Goal: Check status

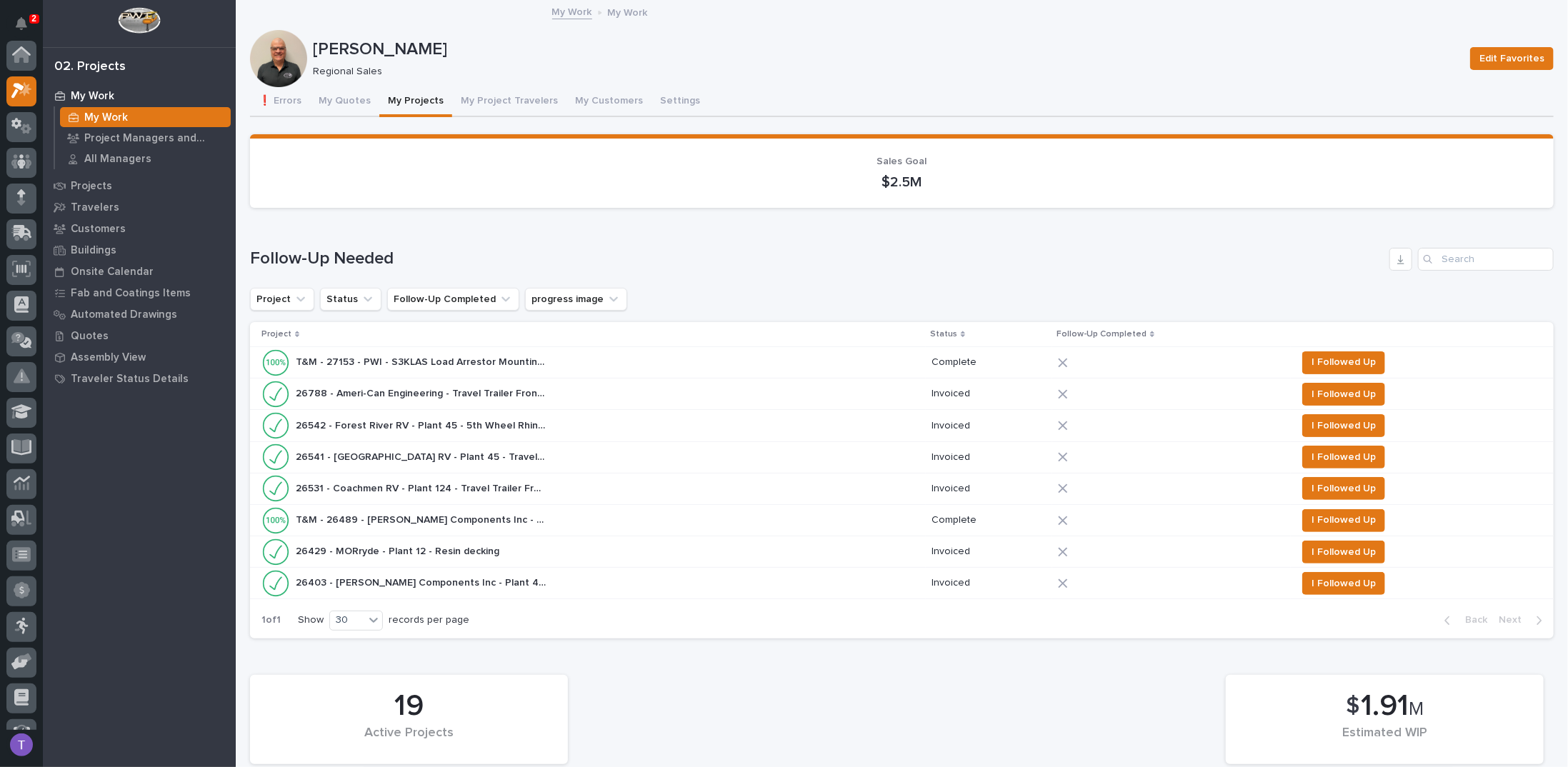
scroll to position [36, 0]
click at [343, 98] on button "My Quotes" at bounding box center [344, 102] width 70 height 30
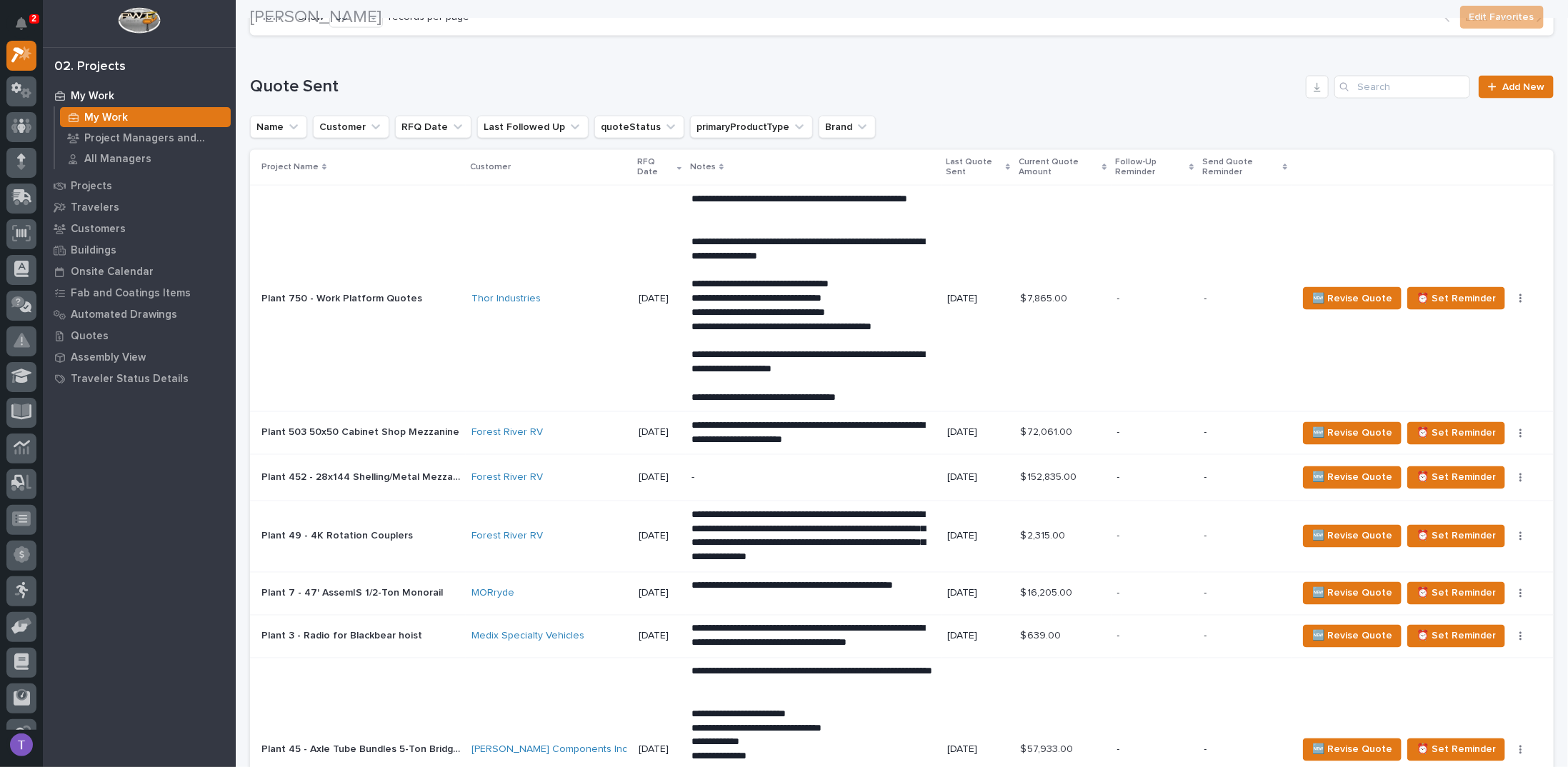
scroll to position [1500, 0]
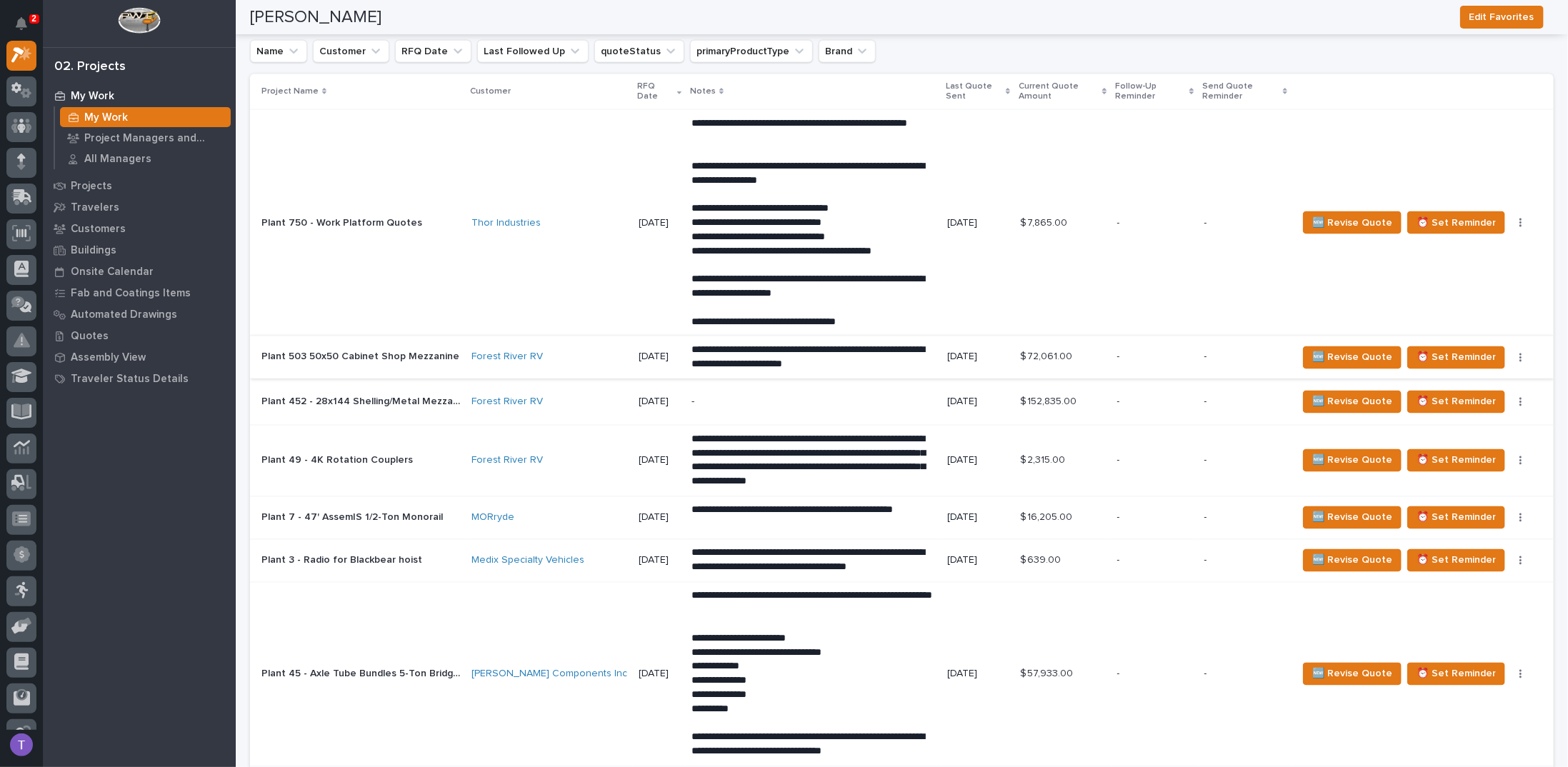
click at [1520, 354] on icon "button" at bounding box center [1521, 358] width 2 height 9
click at [1459, 378] on span "Status→ 👎 Rejected" at bounding box center [1468, 386] width 94 height 17
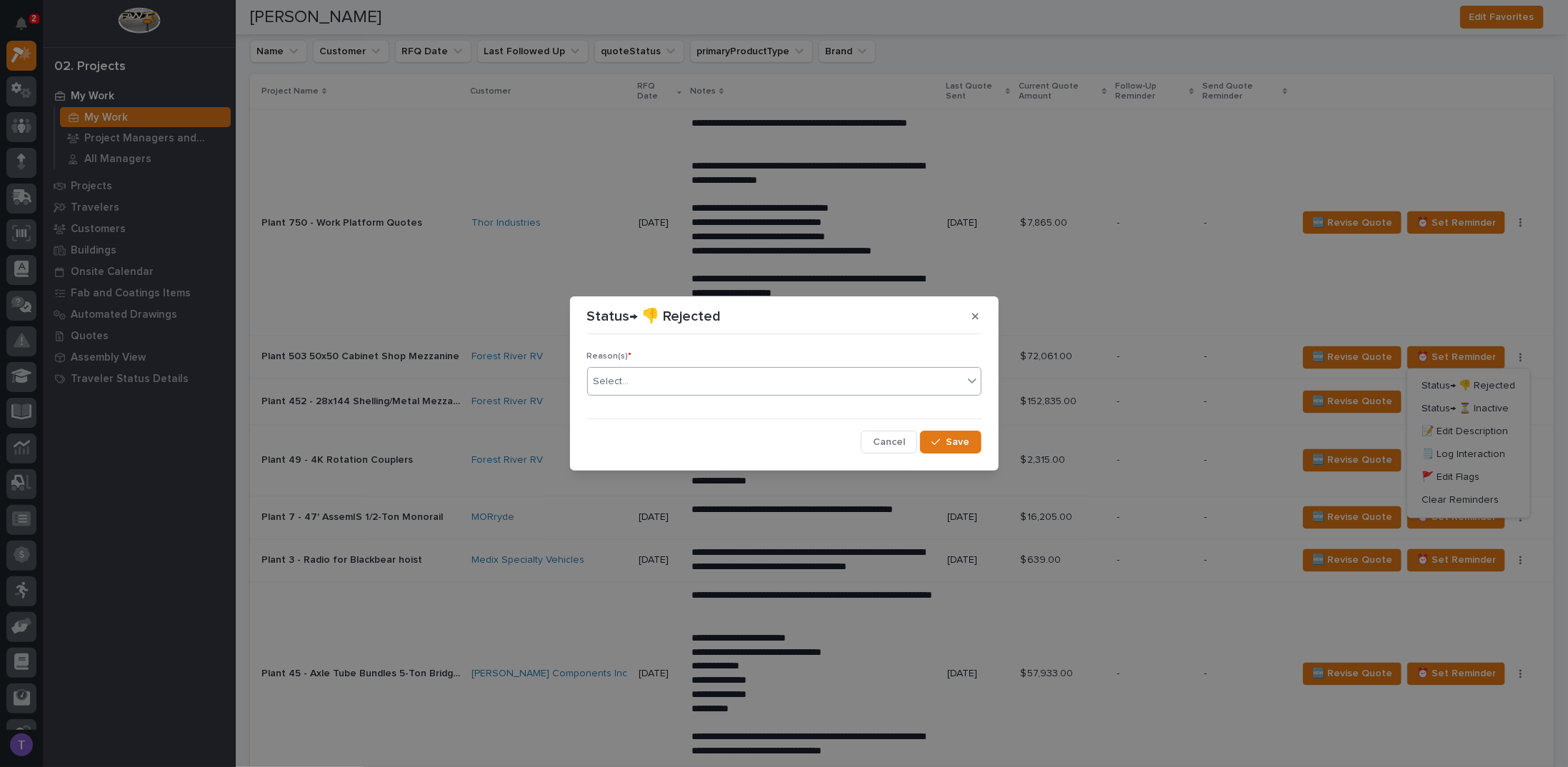
click at [717, 379] on div "Select..." at bounding box center [776, 382] width 375 height 23
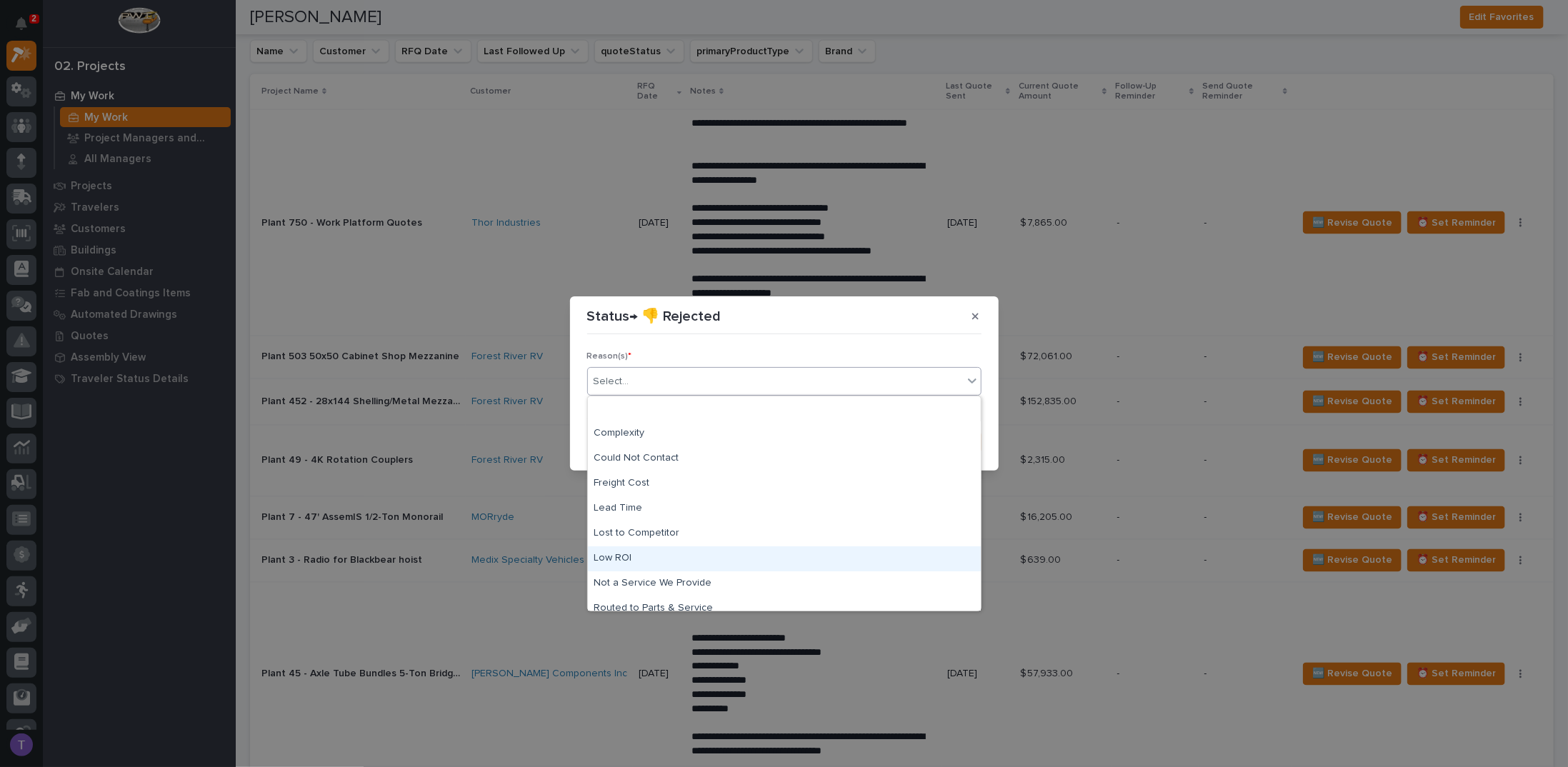
scroll to position [61, 0]
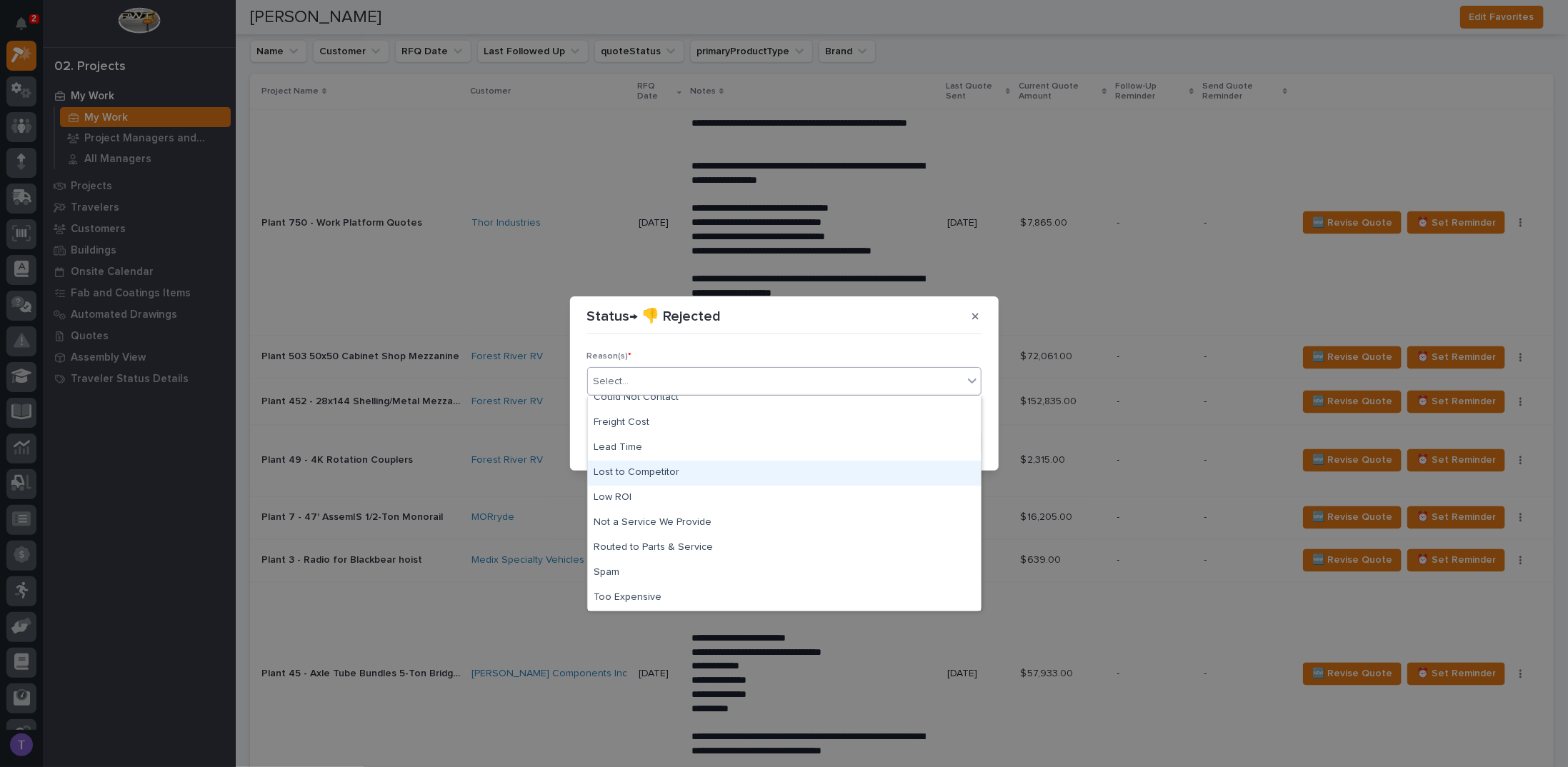
click at [641, 470] on div "Lost to Competitor" at bounding box center [785, 473] width 393 height 25
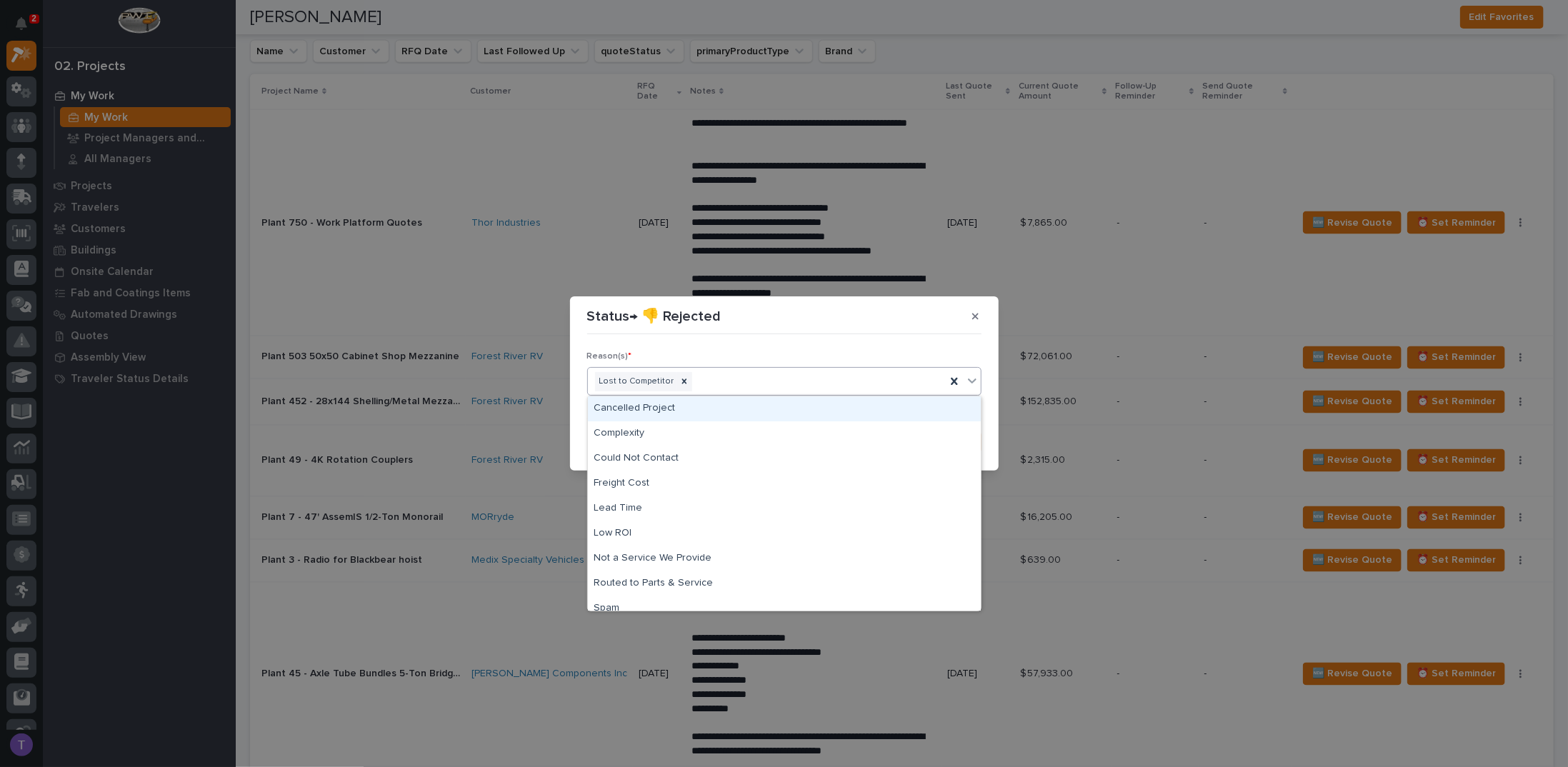
click at [780, 382] on div "Lost to Competitor" at bounding box center [767, 382] width 358 height 25
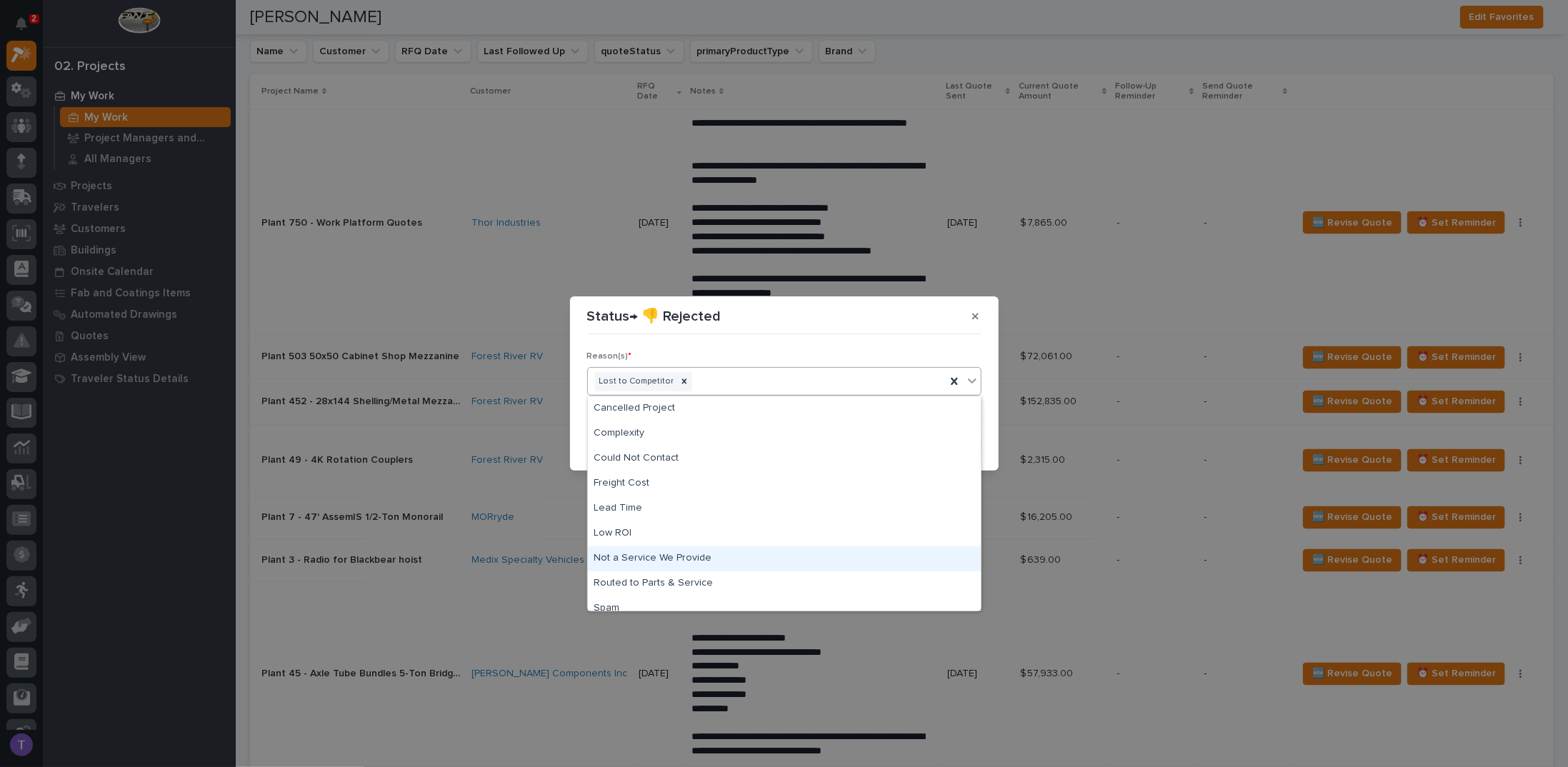
scroll to position [36, 0]
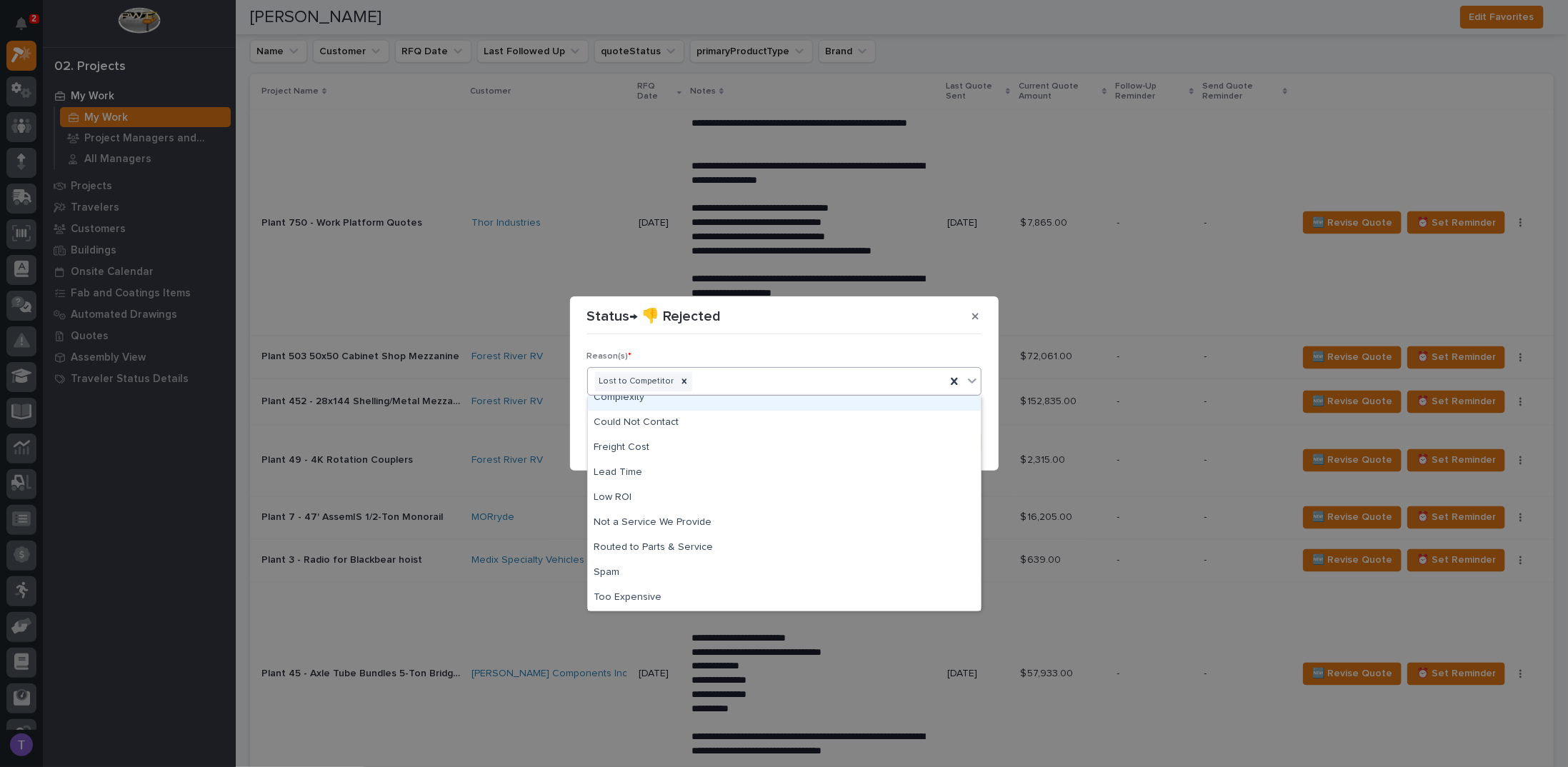
click at [788, 337] on div "Reason(s) * option Lost to Competitor, selected. option Complexity focused, 2 o…" at bounding box center [785, 396] width 402 height 121
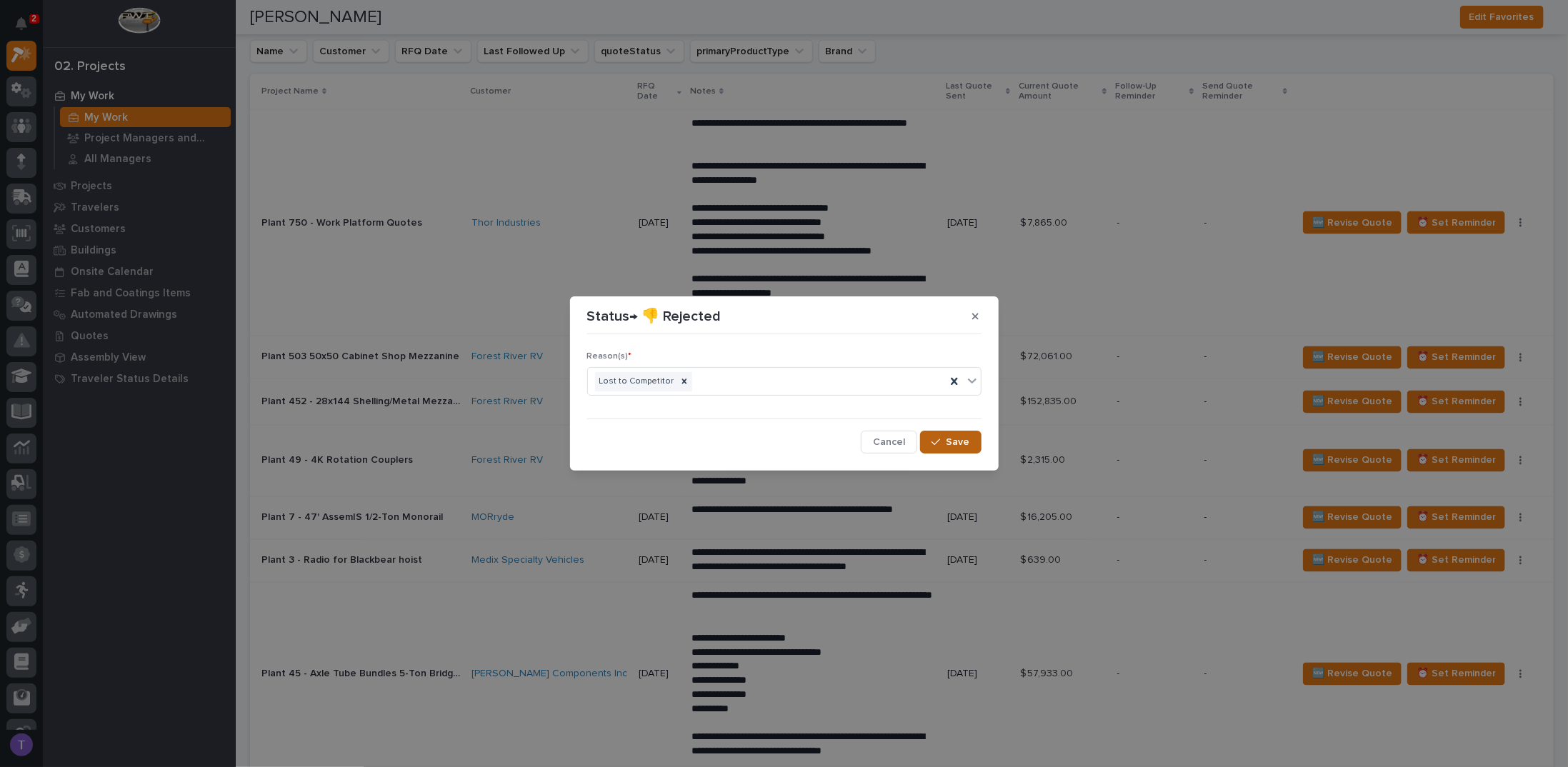
click at [955, 436] on span "Save" at bounding box center [958, 442] width 23 height 13
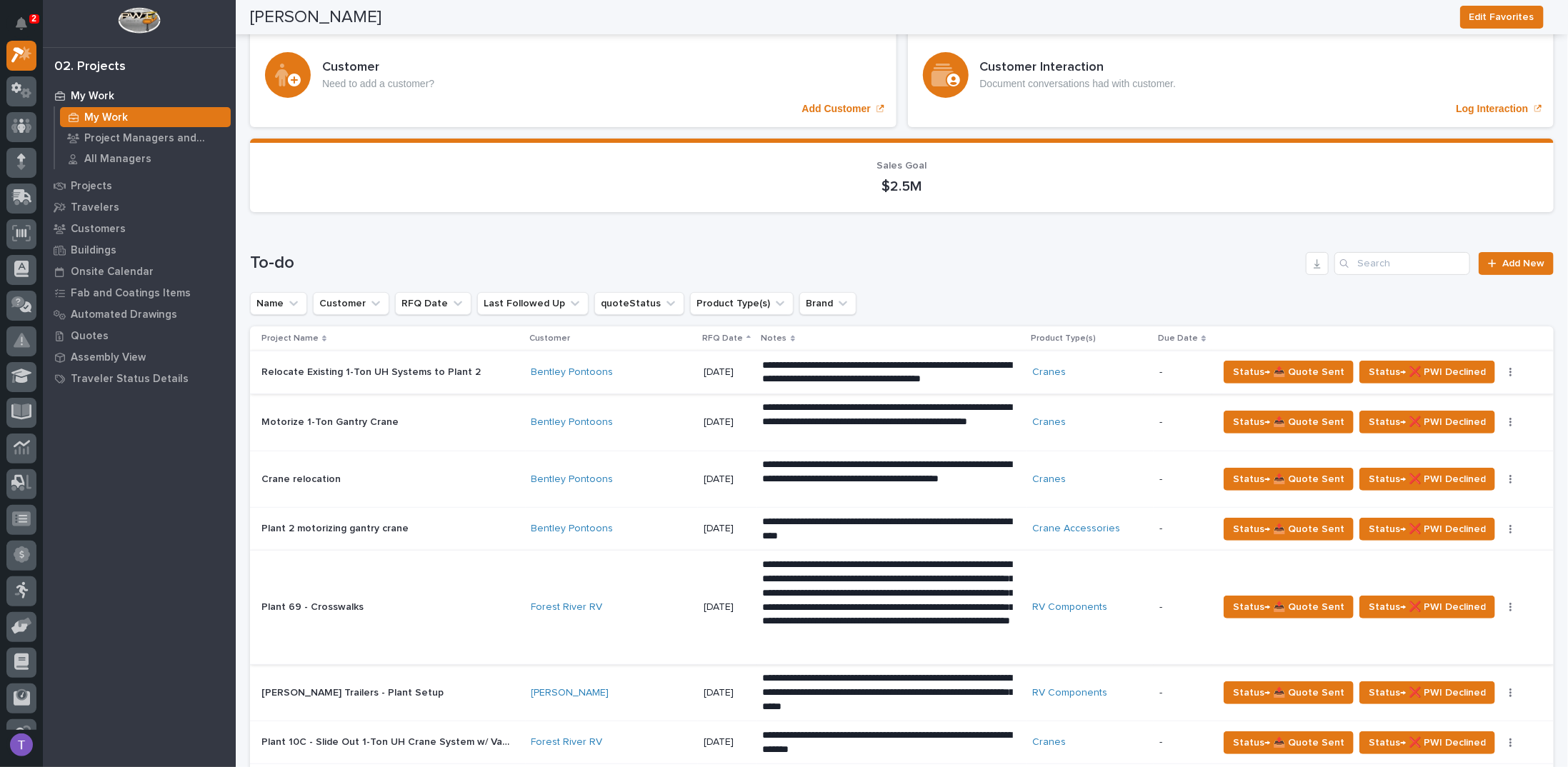
scroll to position [0, 0]
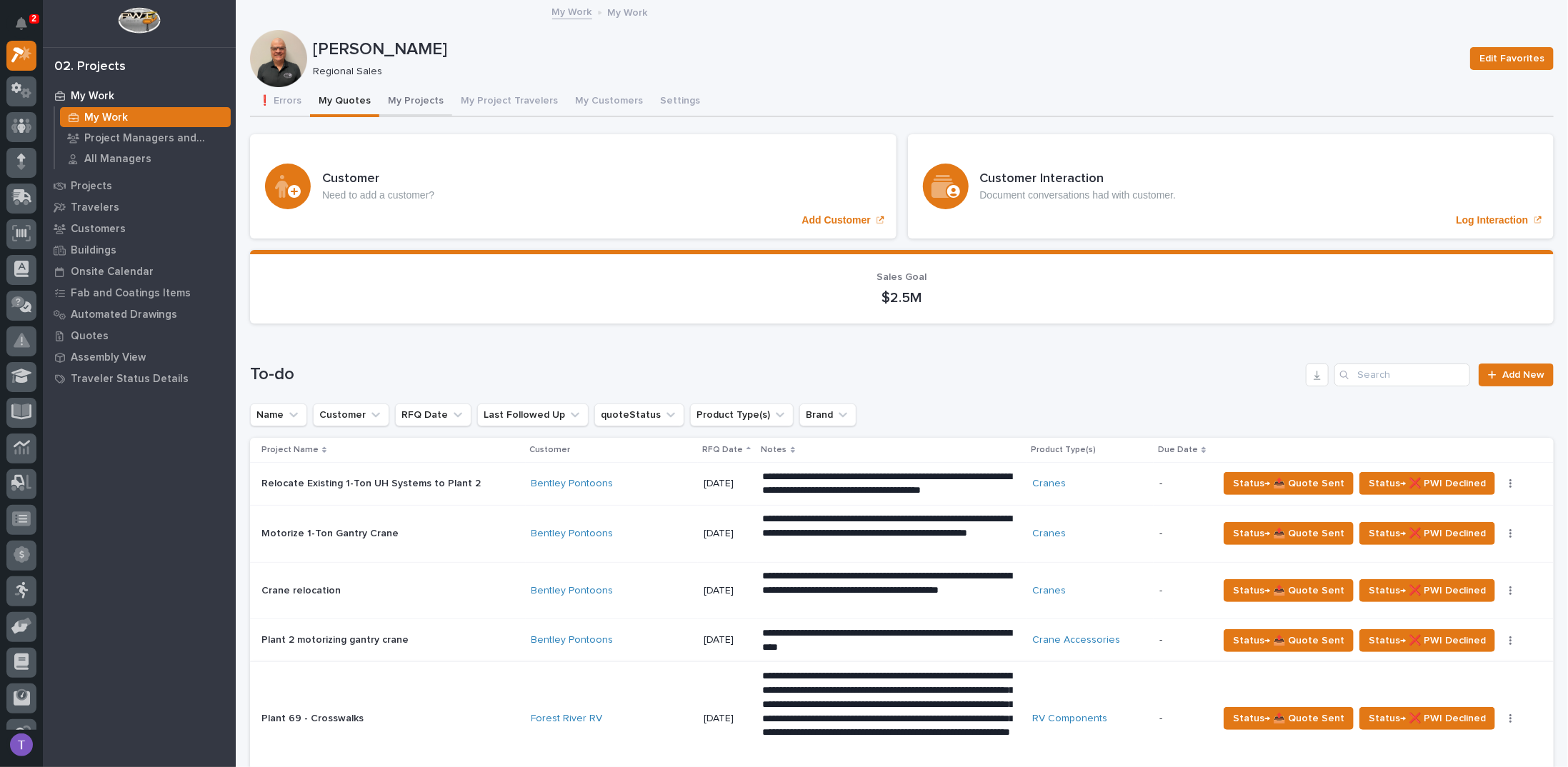
click at [404, 89] on button "My Projects" at bounding box center [415, 102] width 73 height 30
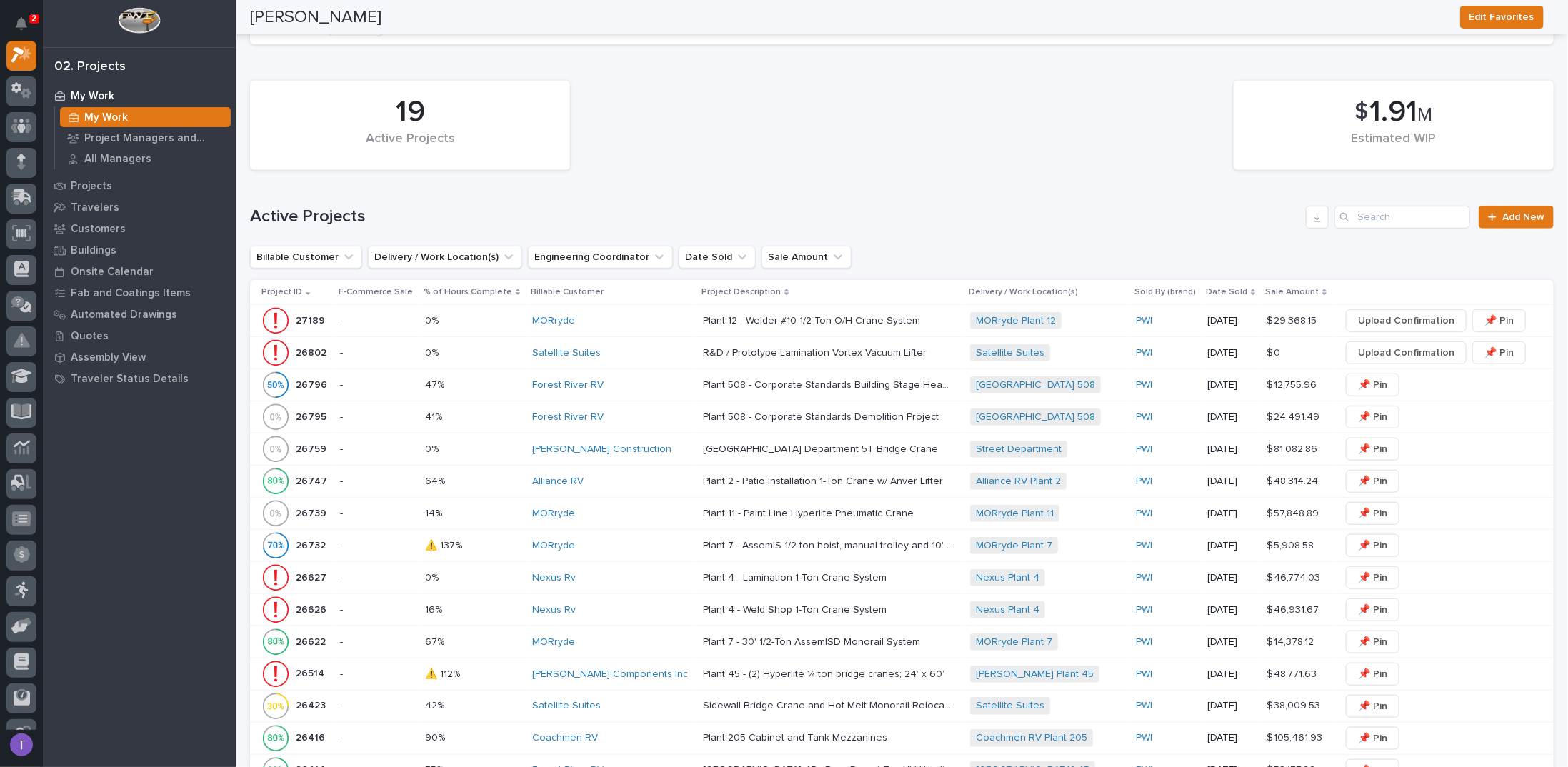
scroll to position [643, 0]
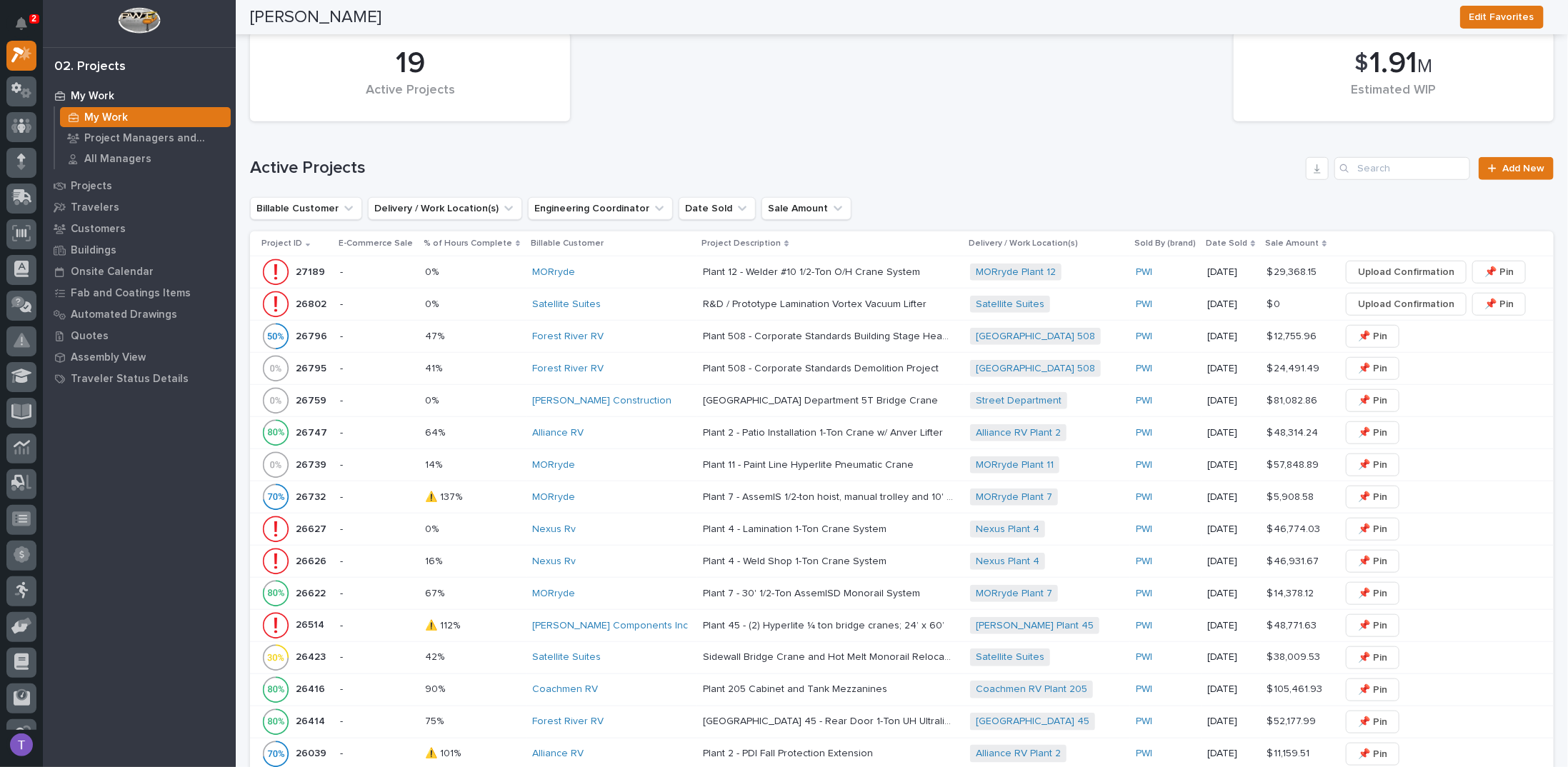
click at [475, 151] on div "19 Active Projects $ 1.91 M Estimated WIP Active Projects Add New Billable Cust…" at bounding box center [902, 465] width 1304 height 881
